Goal: Information Seeking & Learning: Check status

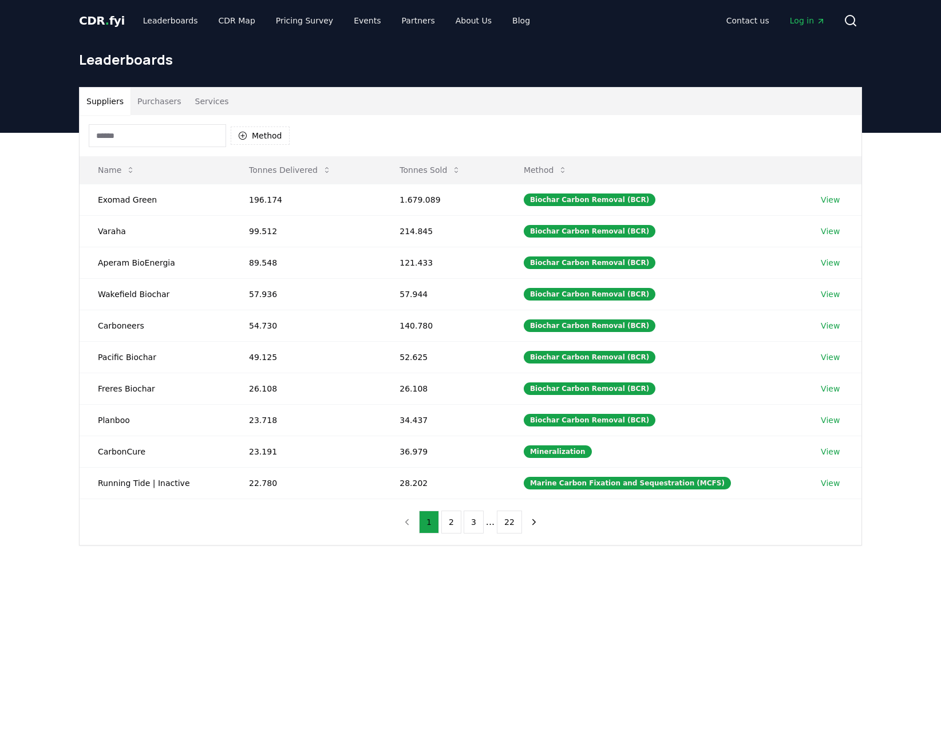
click at [151, 128] on input at bounding box center [157, 135] width 137 height 23
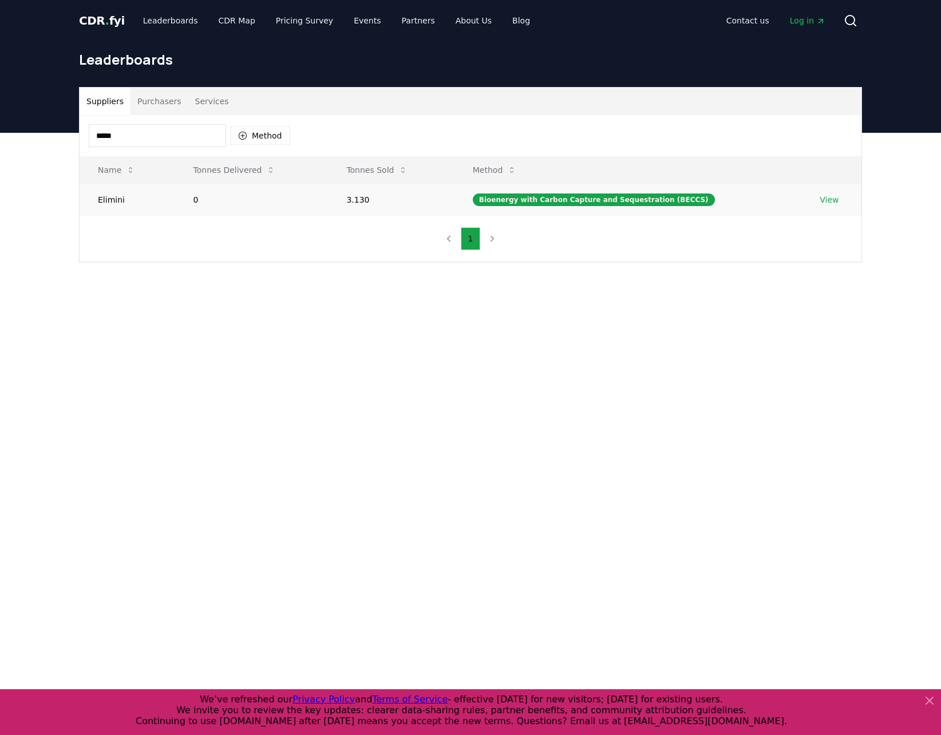
type input "*****"
click at [834, 194] on link "View" at bounding box center [829, 199] width 19 height 11
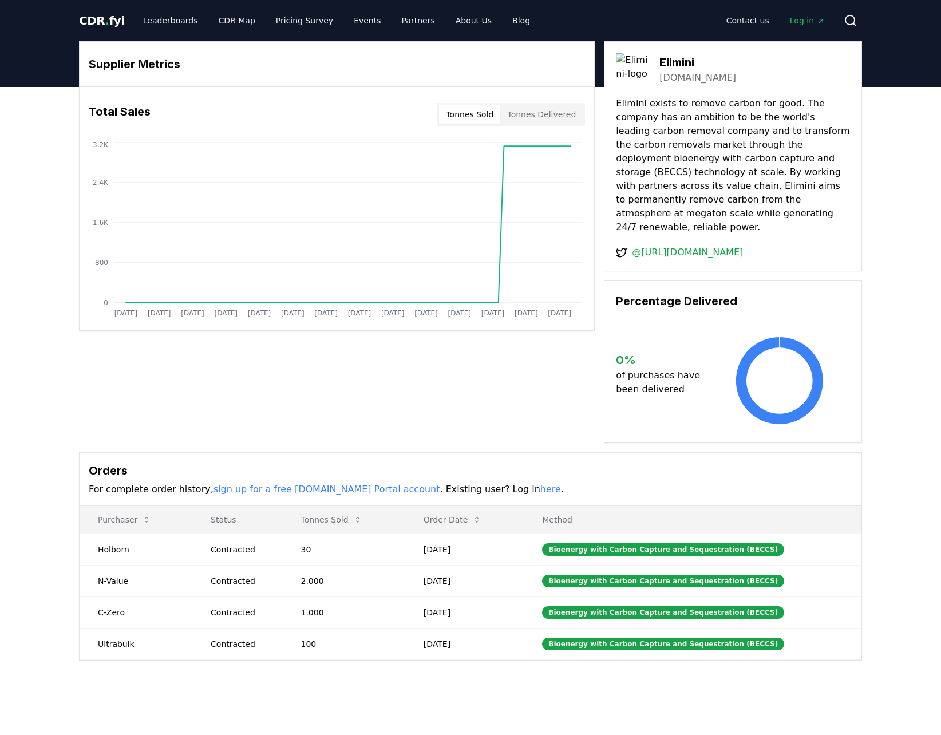
click at [488, 116] on button "Tonnes Sold" at bounding box center [469, 114] width 61 height 18
